Goal: Information Seeking & Learning: Learn about a topic

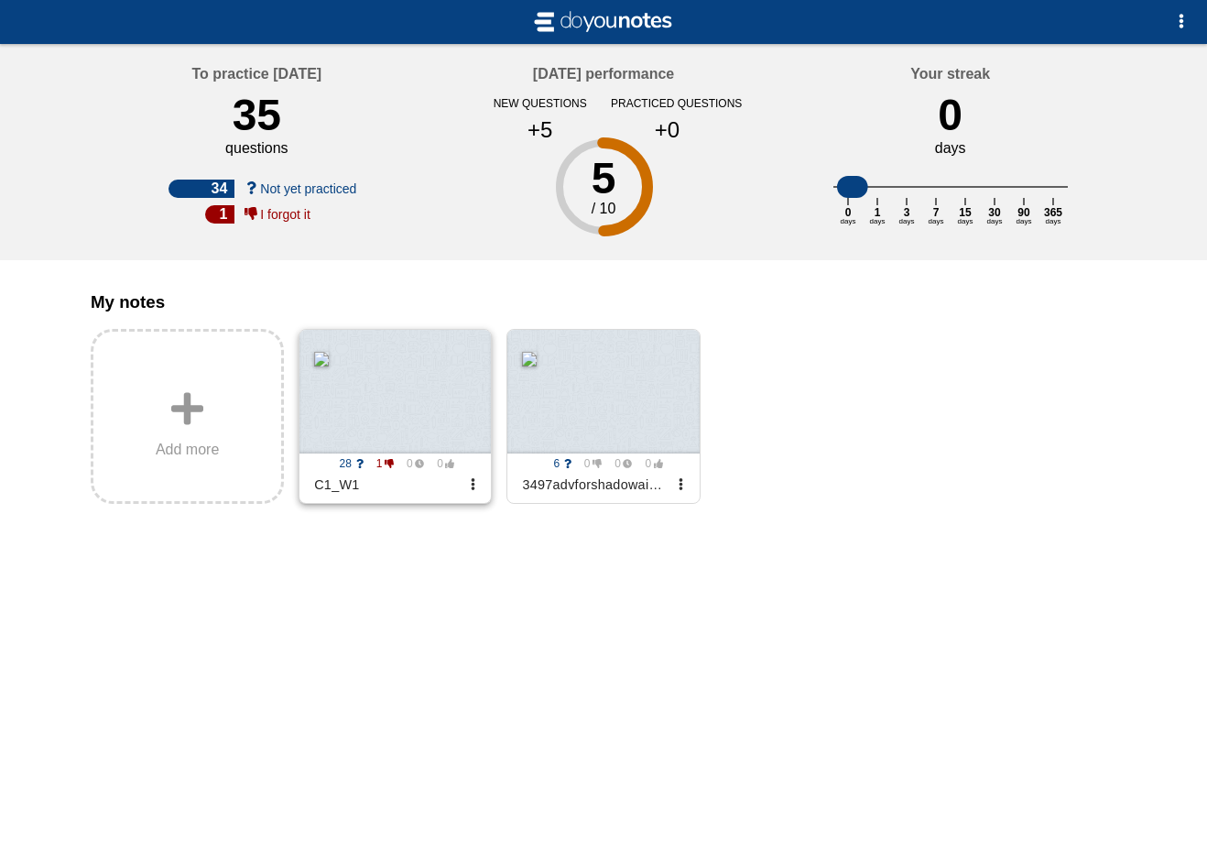
click at [405, 424] on div at bounding box center [395, 392] width 191 height 124
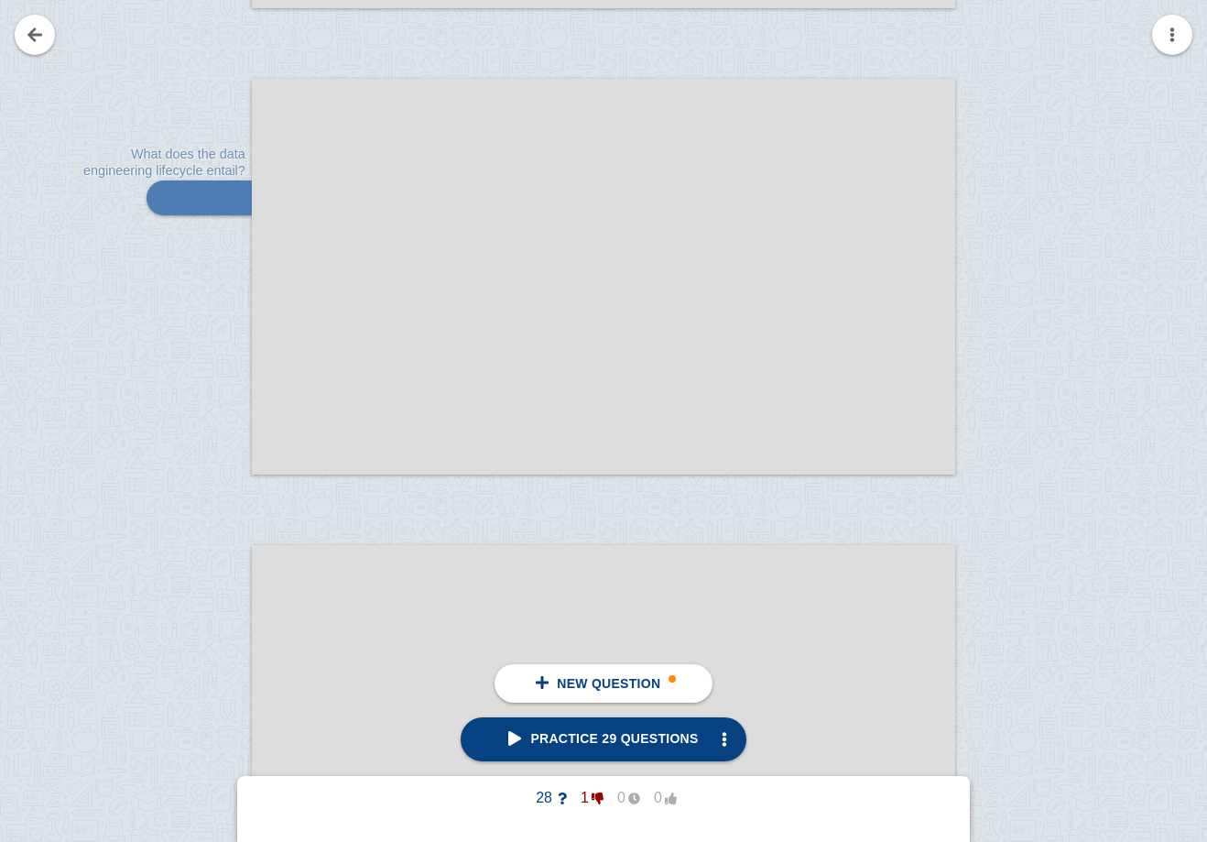
scroll to position [5388, 0]
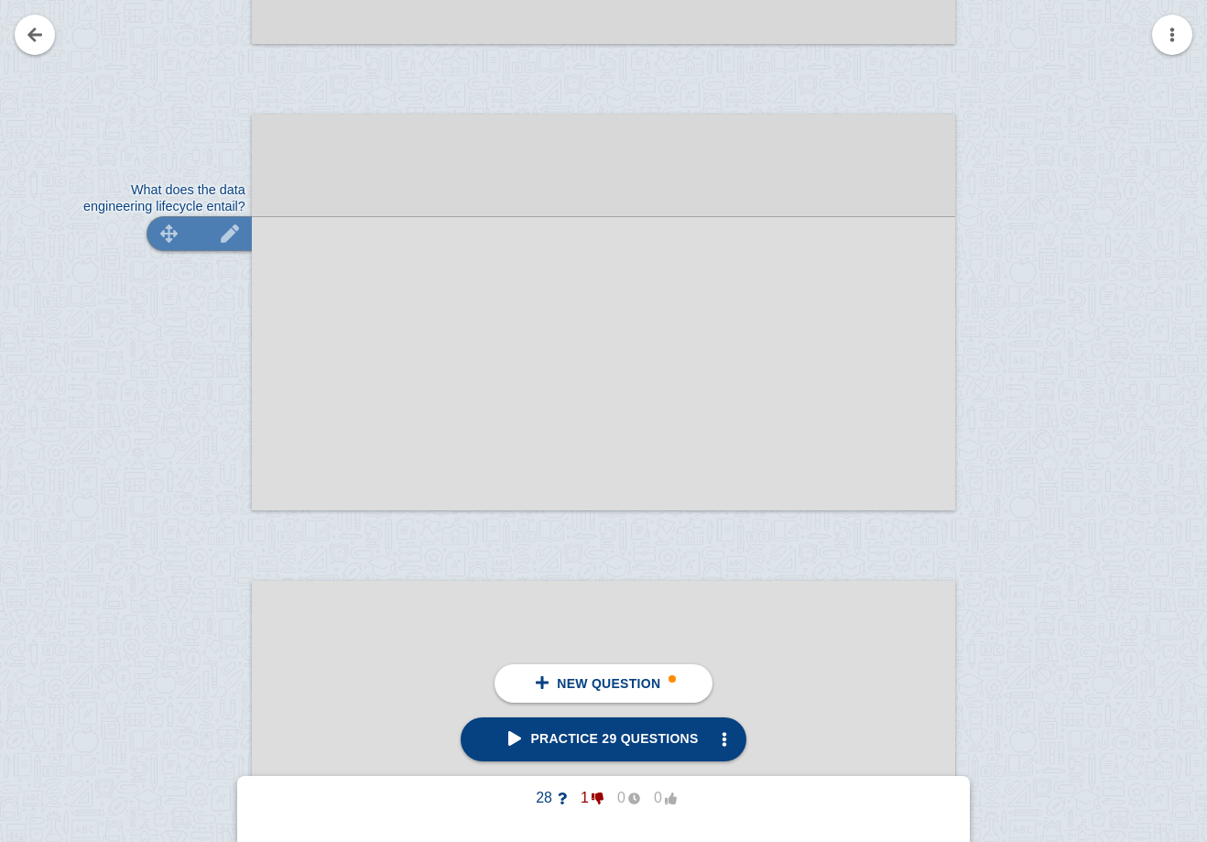
click at [199, 230] on div at bounding box center [199, 233] width 105 height 35
type textarea "What does the data engineering lifecycle entail?"
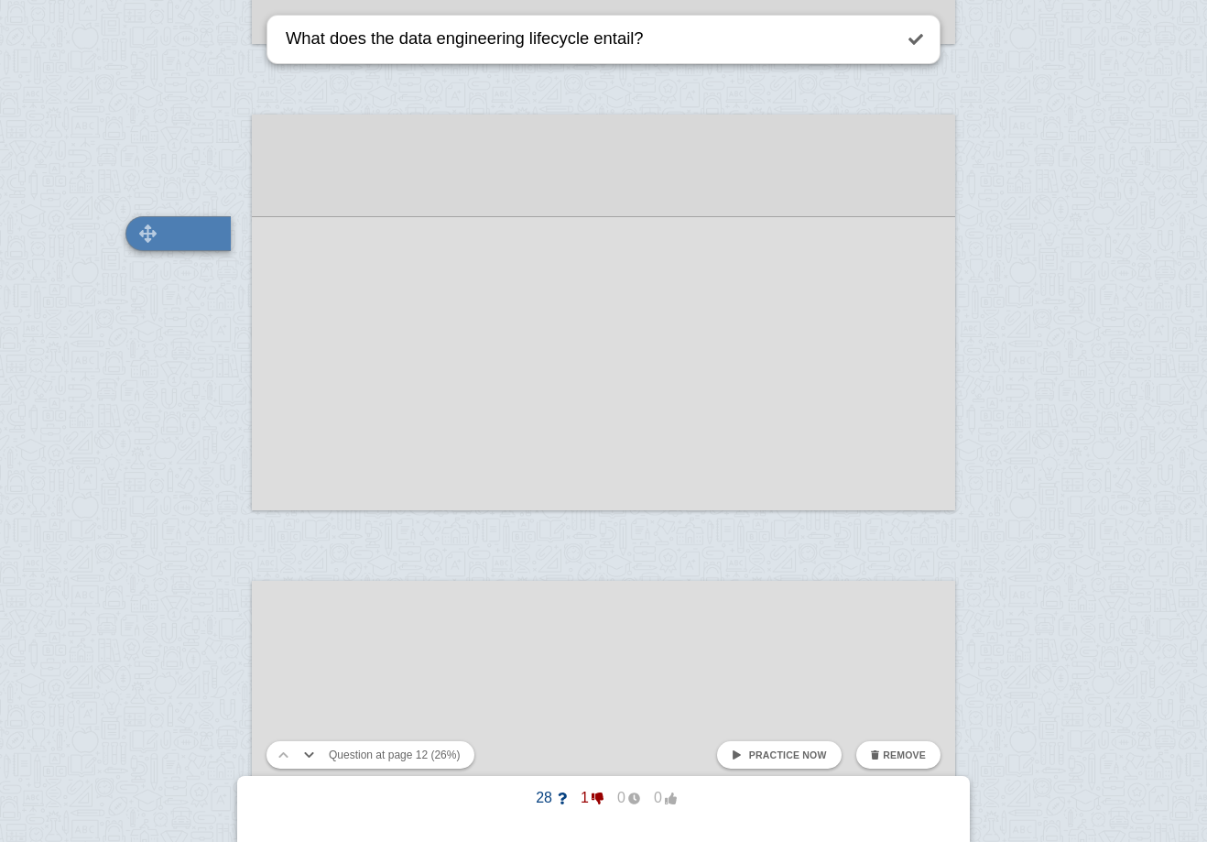
scroll to position [5327, 0]
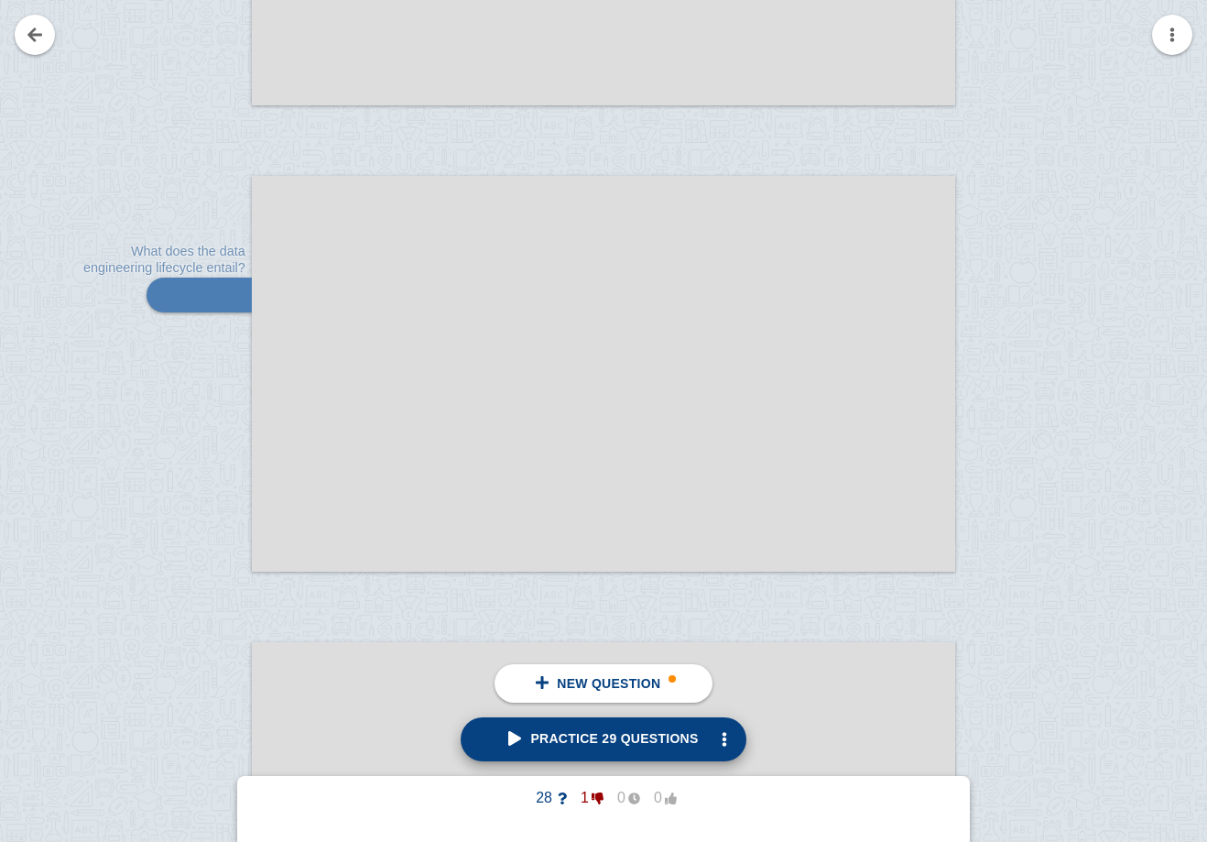
click at [606, 746] on span "Practice 29 questions" at bounding box center [603, 738] width 190 height 15
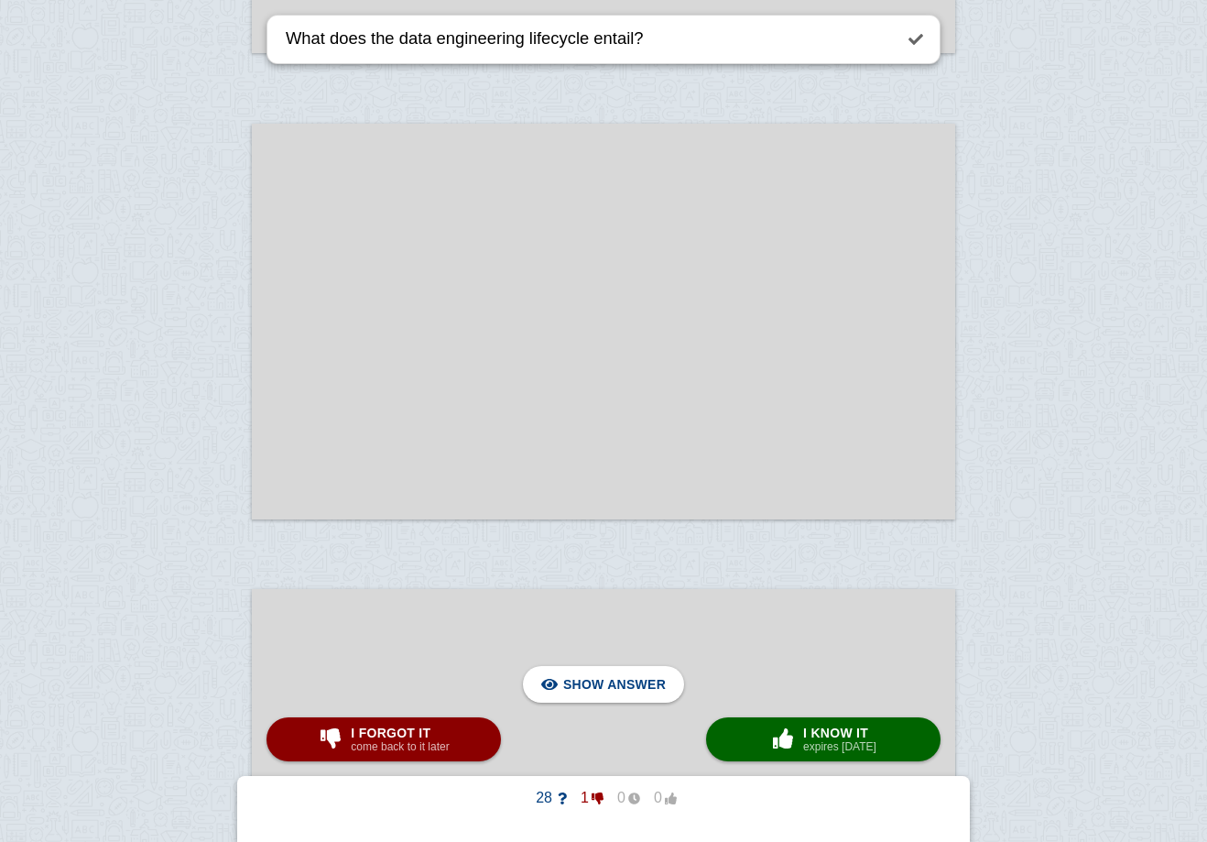
scroll to position [3443, 0]
